Goal: Information Seeking & Learning: Learn about a topic

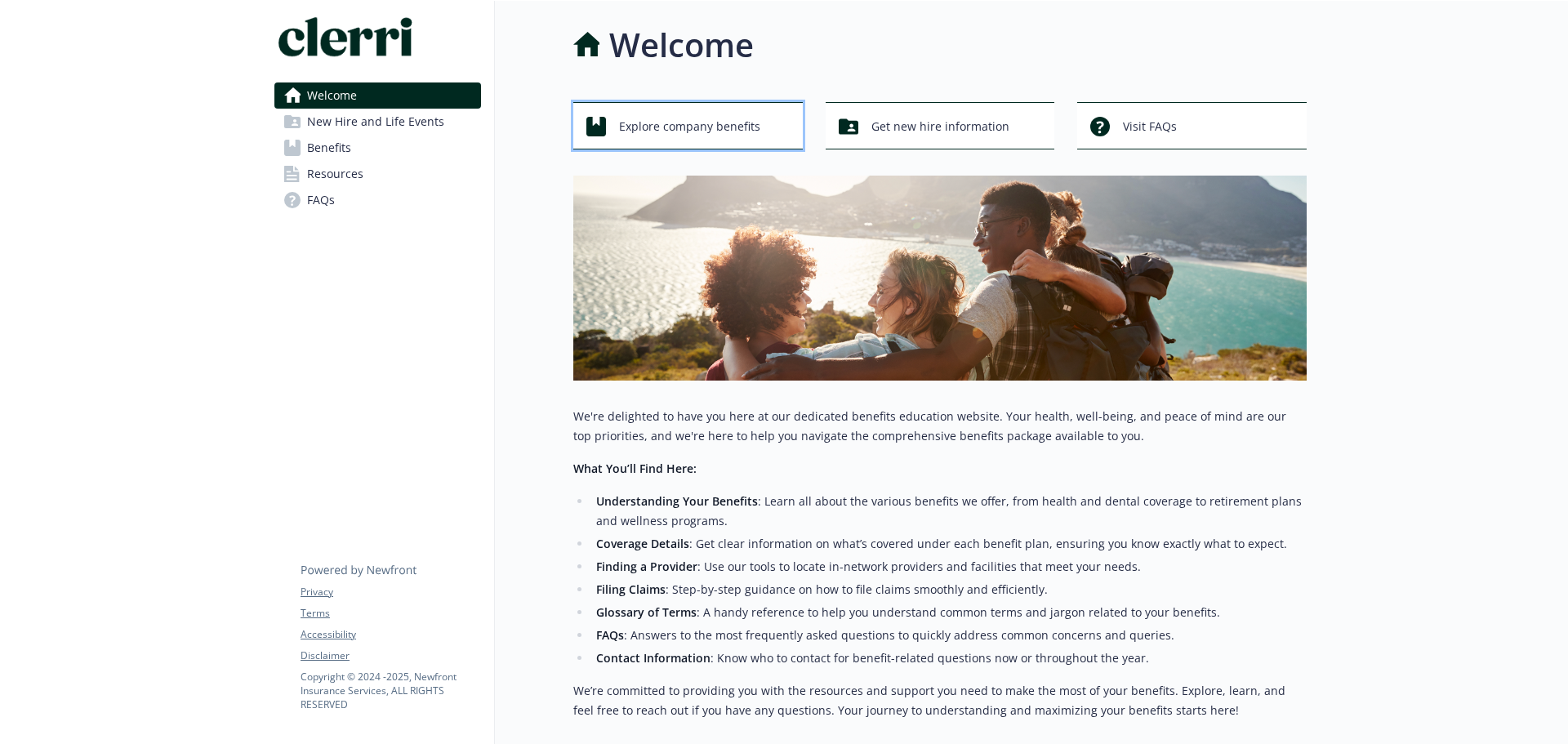
click at [698, 132] on span "Explore company benefits" at bounding box center [689, 126] width 141 height 31
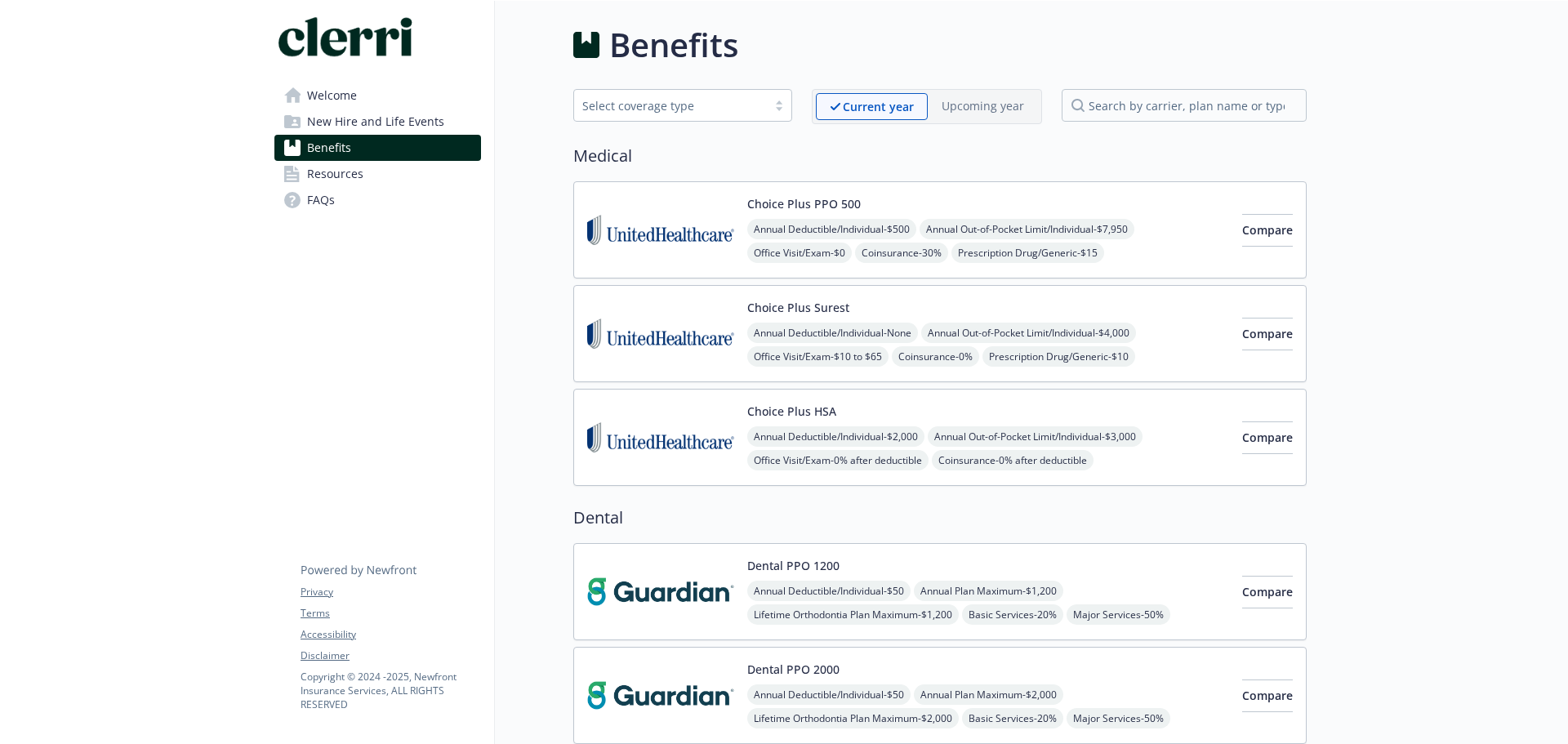
click at [695, 225] on img at bounding box center [661, 230] width 147 height 69
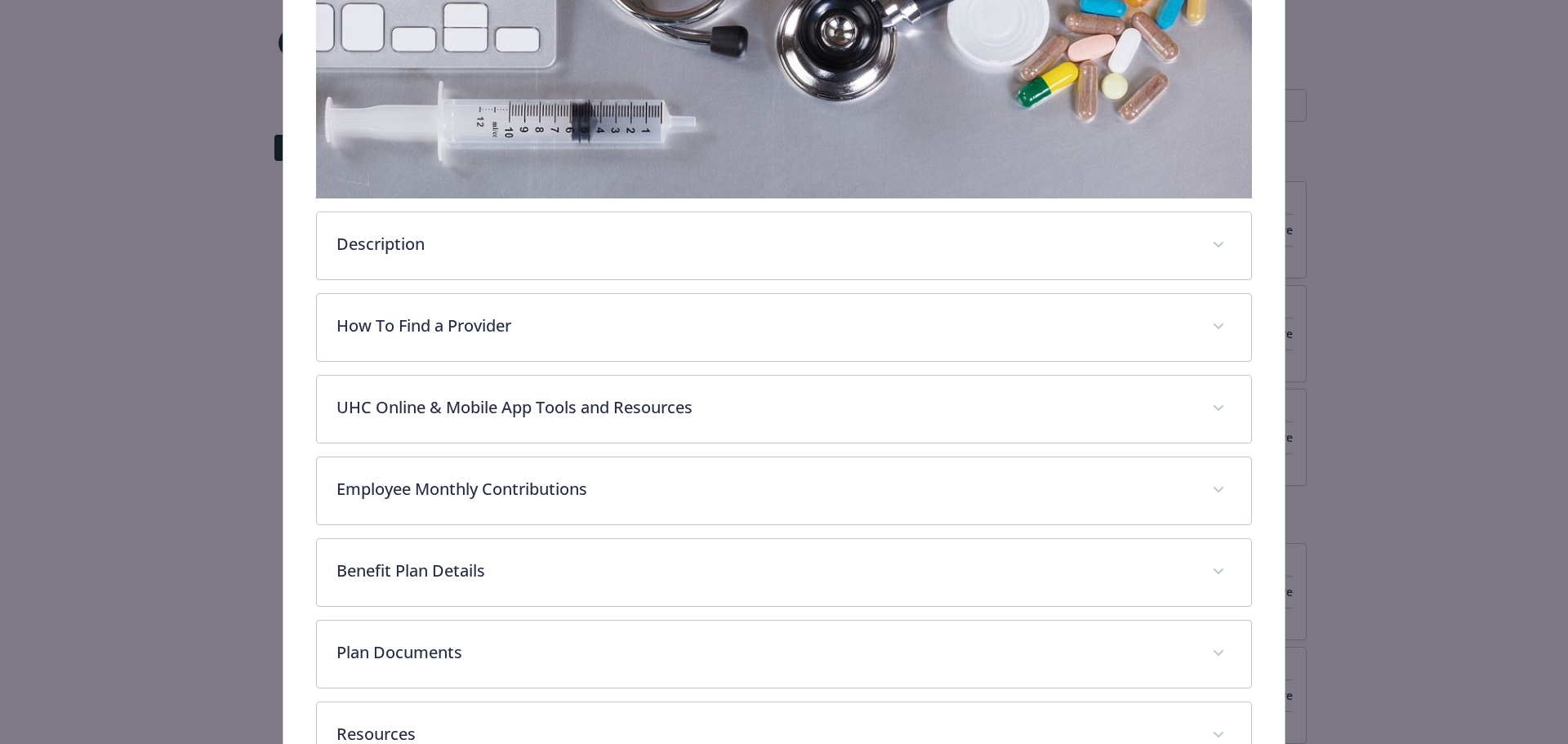
scroll to position [457, 0]
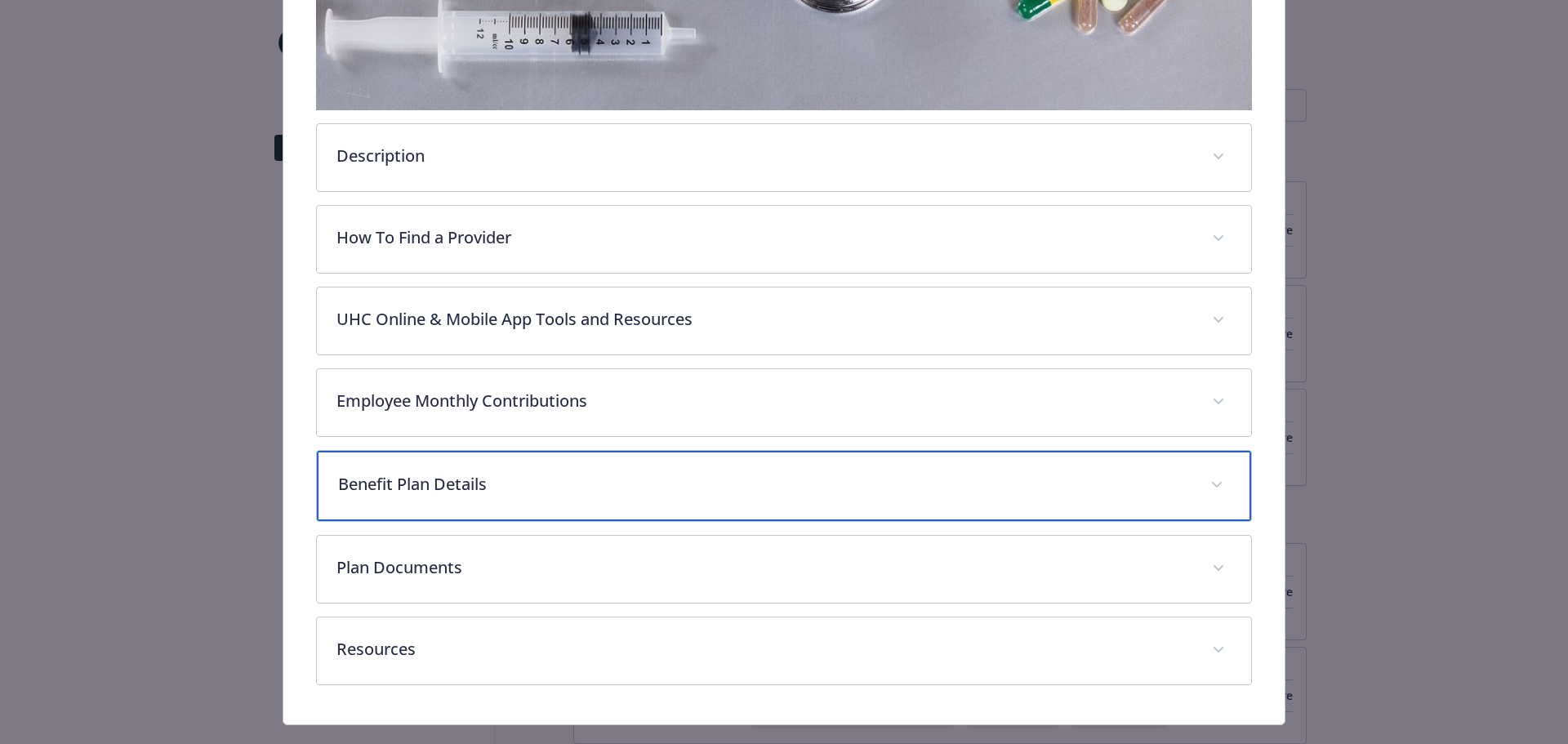
click at [508, 482] on p "Benefit Plan Details" at bounding box center [765, 484] width 853 height 24
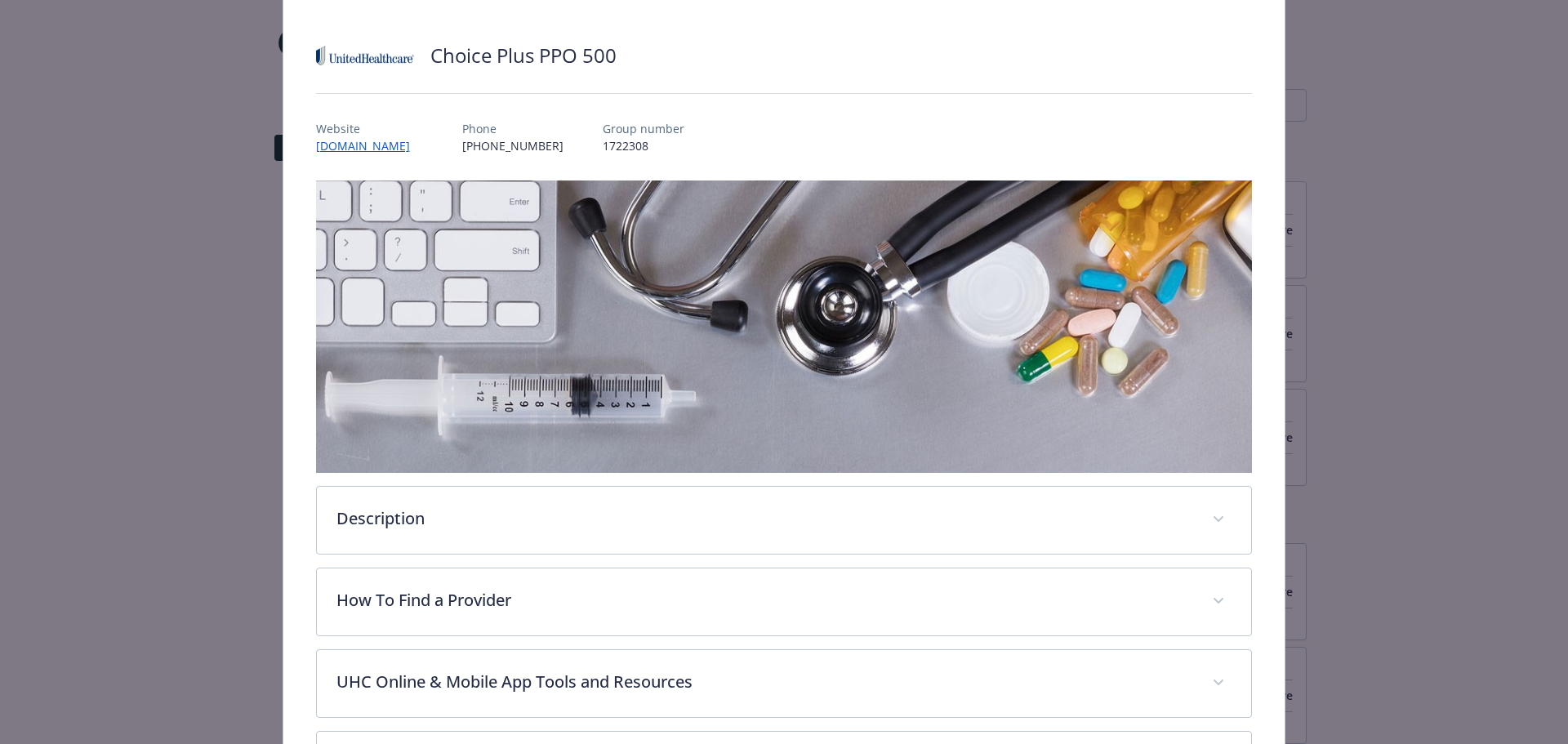
scroll to position [0, 0]
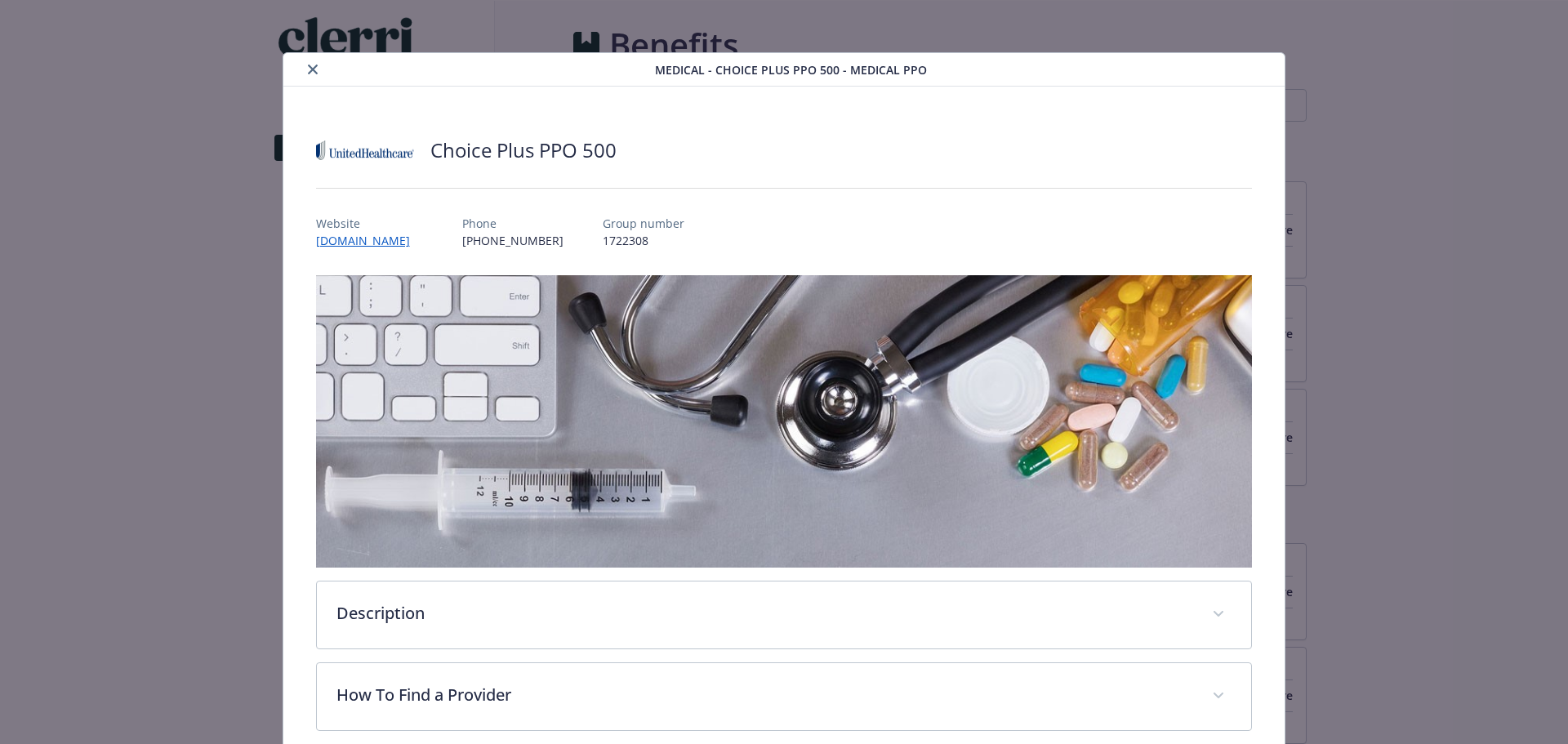
click at [309, 69] on icon "close" at bounding box center [313, 69] width 10 height 10
